Goal: Task Accomplishment & Management: Use online tool/utility

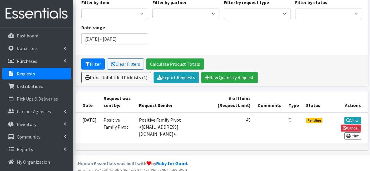
scroll to position [70, 0]
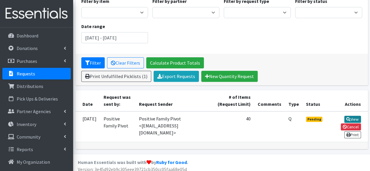
click at [349, 117] on icon at bounding box center [348, 119] width 4 height 4
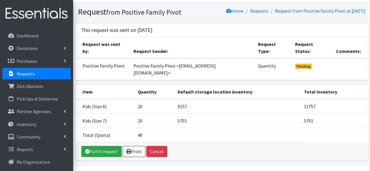
scroll to position [22, 0]
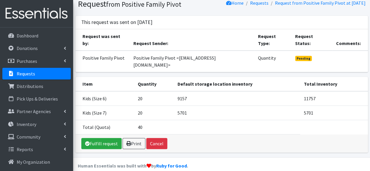
click at [37, 78] on link "Requests" at bounding box center [36, 74] width 68 height 12
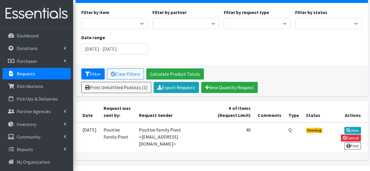
scroll to position [70, 0]
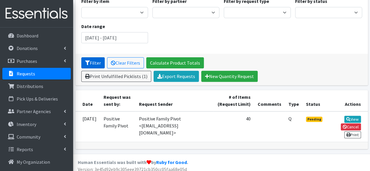
click at [84, 57] on button "Filter" at bounding box center [92, 62] width 23 height 11
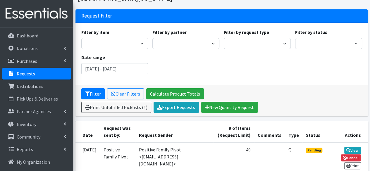
scroll to position [70, 0]
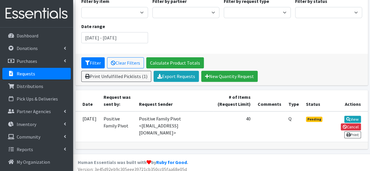
click at [32, 75] on p "Requests" at bounding box center [26, 74] width 18 height 6
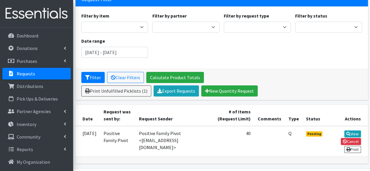
scroll to position [70, 0]
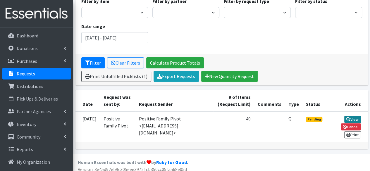
click at [352, 117] on link "View" at bounding box center [352, 119] width 17 height 7
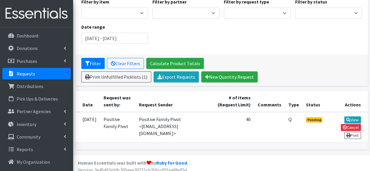
click at [135, 118] on td "Positive Family Pivot" at bounding box center [117, 127] width 35 height 30
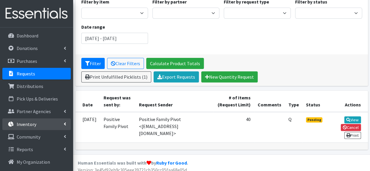
click at [64, 123] on icon at bounding box center [65, 124] width 2 height 5
click at [153, 112] on td "Positive Family Pivot <[EMAIL_ADDRESS][DOMAIN_NAME]>" at bounding box center [174, 127] width 78 height 30
click at [157, 115] on td "Positive Family Pivot <[EMAIL_ADDRESS][DOMAIN_NAME]>" at bounding box center [174, 127] width 78 height 30
click at [153, 117] on td "Positive Family Pivot <[EMAIL_ADDRESS][DOMAIN_NAME]>" at bounding box center [174, 127] width 78 height 30
click at [122, 118] on td "Positive Family Pivot" at bounding box center [117, 127] width 35 height 30
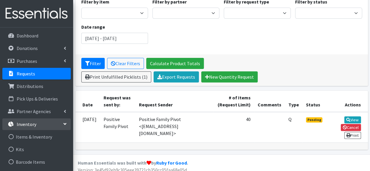
click at [302, 116] on td "Q" at bounding box center [294, 127] width 18 height 30
click at [317, 118] on span "Pending" at bounding box center [314, 119] width 17 height 5
click at [351, 116] on link "View" at bounding box center [352, 119] width 17 height 7
click at [356, 116] on link "View" at bounding box center [352, 119] width 17 height 7
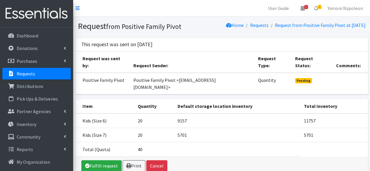
click at [303, 79] on span "Pending" at bounding box center [303, 80] width 17 height 5
click at [125, 142] on td "Total (Quota)" at bounding box center [104, 149] width 59 height 14
drag, startPoint x: 209, startPoint y: 131, endPoint x: 291, endPoint y: 119, distance: 82.4
click at [209, 131] on td "5701" at bounding box center [237, 135] width 126 height 14
click at [328, 105] on th "Total Inventory" at bounding box center [334, 106] width 68 height 14
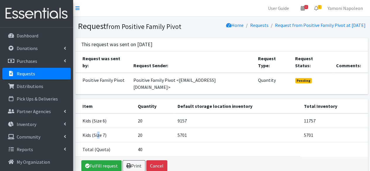
click at [98, 128] on td "Kids (Size 7)" at bounding box center [104, 135] width 59 height 14
drag, startPoint x: 150, startPoint y: 133, endPoint x: 206, endPoint y: 120, distance: 57.8
click at [152, 133] on td "20" at bounding box center [154, 135] width 40 height 14
click at [314, 104] on th "Total Inventory" at bounding box center [334, 106] width 68 height 14
click at [317, 113] on td "11757" at bounding box center [334, 120] width 68 height 15
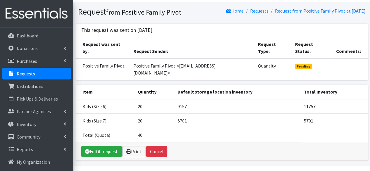
scroll to position [22, 0]
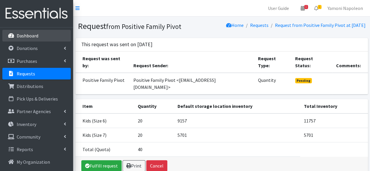
click at [21, 30] on link "Dashboard" at bounding box center [36, 36] width 68 height 12
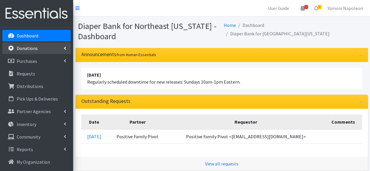
click at [34, 48] on p "Donations" at bounding box center [27, 48] width 21 height 6
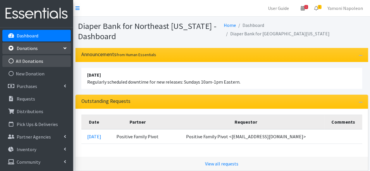
click at [40, 62] on link "All Donations" at bounding box center [36, 61] width 68 height 12
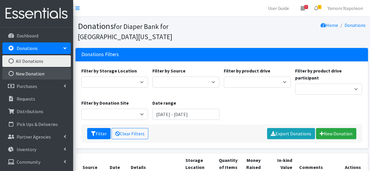
click at [43, 72] on link "New Donation" at bounding box center [36, 74] width 68 height 12
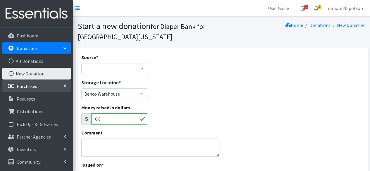
click at [42, 85] on link "Purchases" at bounding box center [36, 86] width 68 height 12
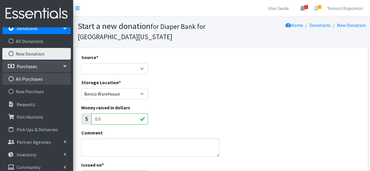
scroll to position [37, 0]
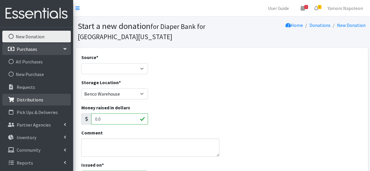
click at [43, 101] on link "Distributions" at bounding box center [36, 100] width 68 height 12
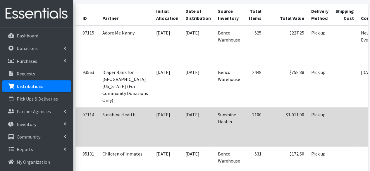
scroll to position [0, 36]
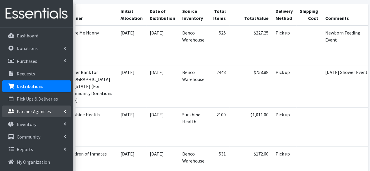
click at [45, 114] on p "Partner Agencies" at bounding box center [34, 111] width 34 height 6
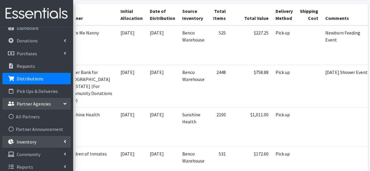
scroll to position [12, 0]
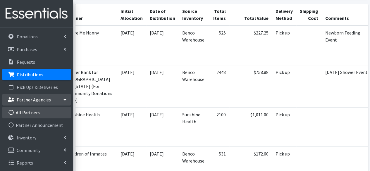
click at [36, 117] on link "All Partners" at bounding box center [36, 113] width 68 height 12
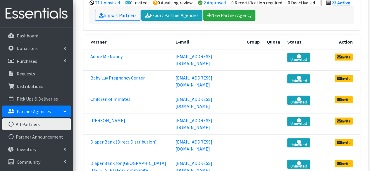
scroll to position [146, 0]
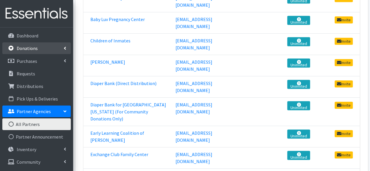
click at [38, 49] on link "Donations" at bounding box center [36, 48] width 68 height 12
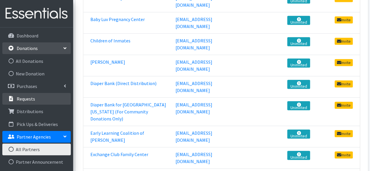
click at [49, 97] on link "Requests" at bounding box center [36, 99] width 68 height 12
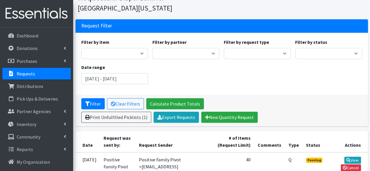
scroll to position [70, 0]
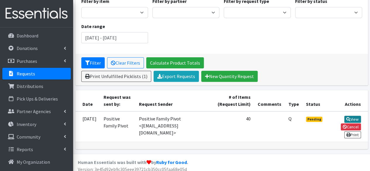
click at [351, 116] on link "View" at bounding box center [352, 119] width 17 height 7
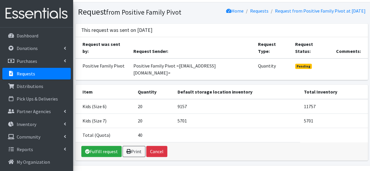
scroll to position [22, 0]
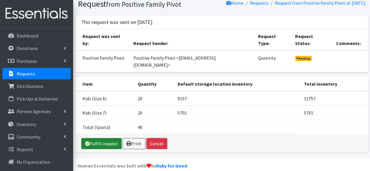
click at [97, 138] on link "Fulfill request" at bounding box center [101, 143] width 40 height 11
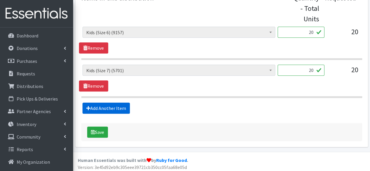
scroll to position [268, 0]
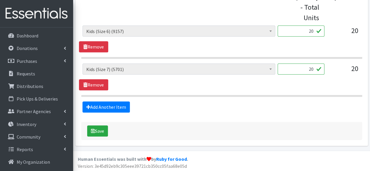
click at [315, 30] on input "20" at bounding box center [301, 30] width 47 height 11
type input "2"
type input "0"
type input "10"
click at [335, 53] on section "Kids (Newborn) (34094) Kids (Preemie) (0) Kids (Size 1) (21362) Kids (Size 2) (…" at bounding box center [221, 41] width 281 height 33
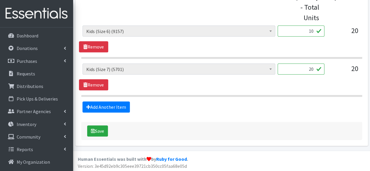
click at [335, 44] on div "Kids (Newborn) (34094) Kids (Preemie) (0) Kids (Size 1) (21362) Kids (Size 2) (…" at bounding box center [221, 38] width 285 height 27
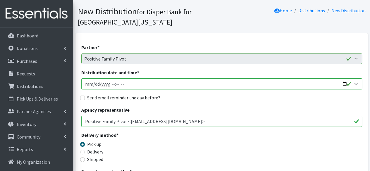
scroll to position [0, 0]
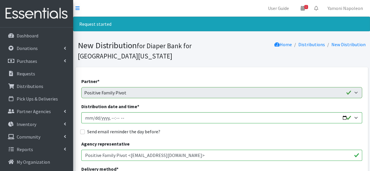
click at [115, 9] on nav "User Guide 1 1 Pick-ups remaining this week View Calendar 0 Requests 0 Partner …" at bounding box center [221, 8] width 297 height 17
